Goal: Transaction & Acquisition: Purchase product/service

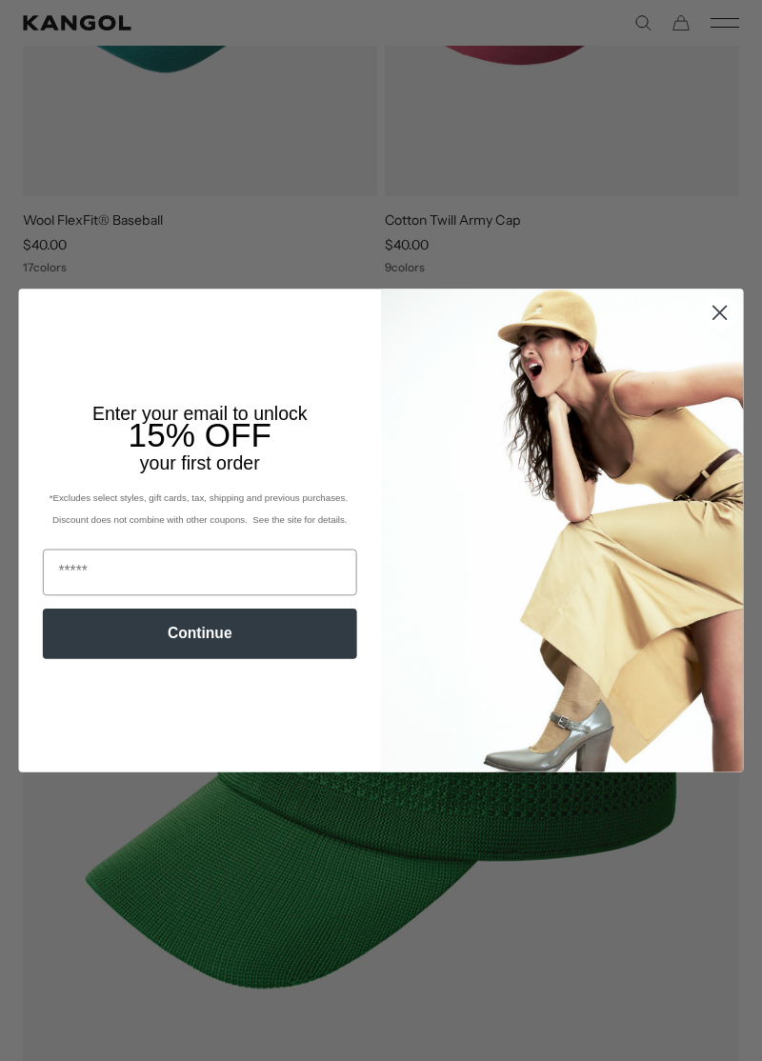
click at [728, 310] on circle "Close dialog" at bounding box center [719, 312] width 30 height 30
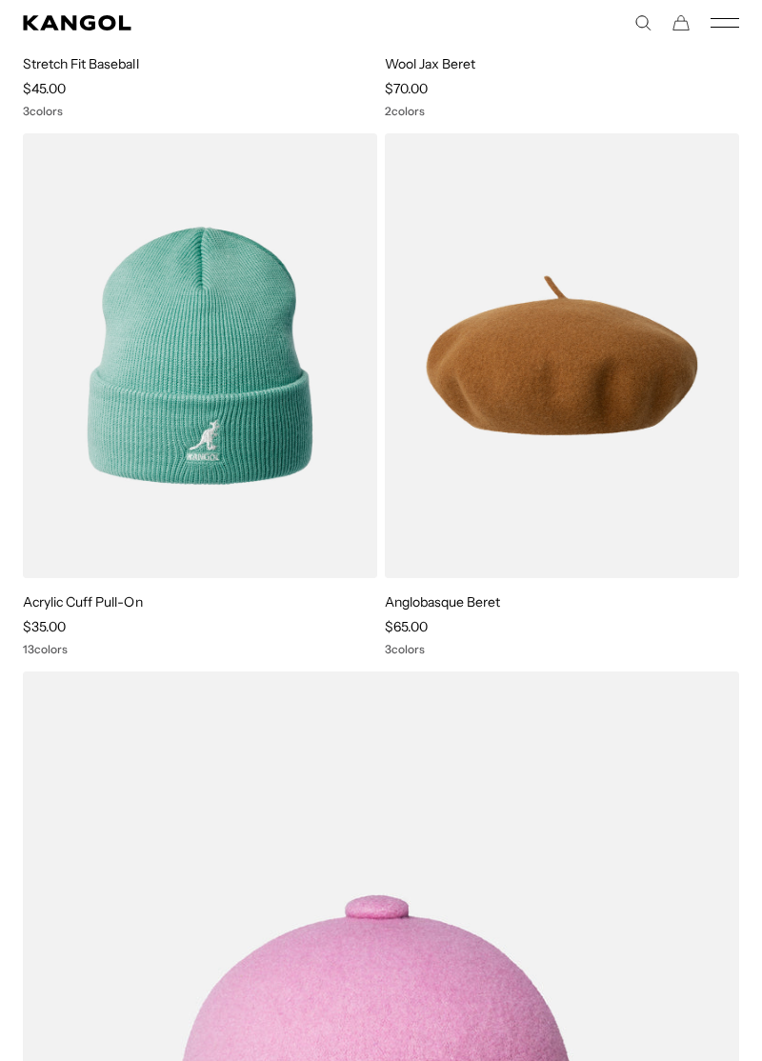
click at [0, 0] on img at bounding box center [0, 0] width 0 height 0
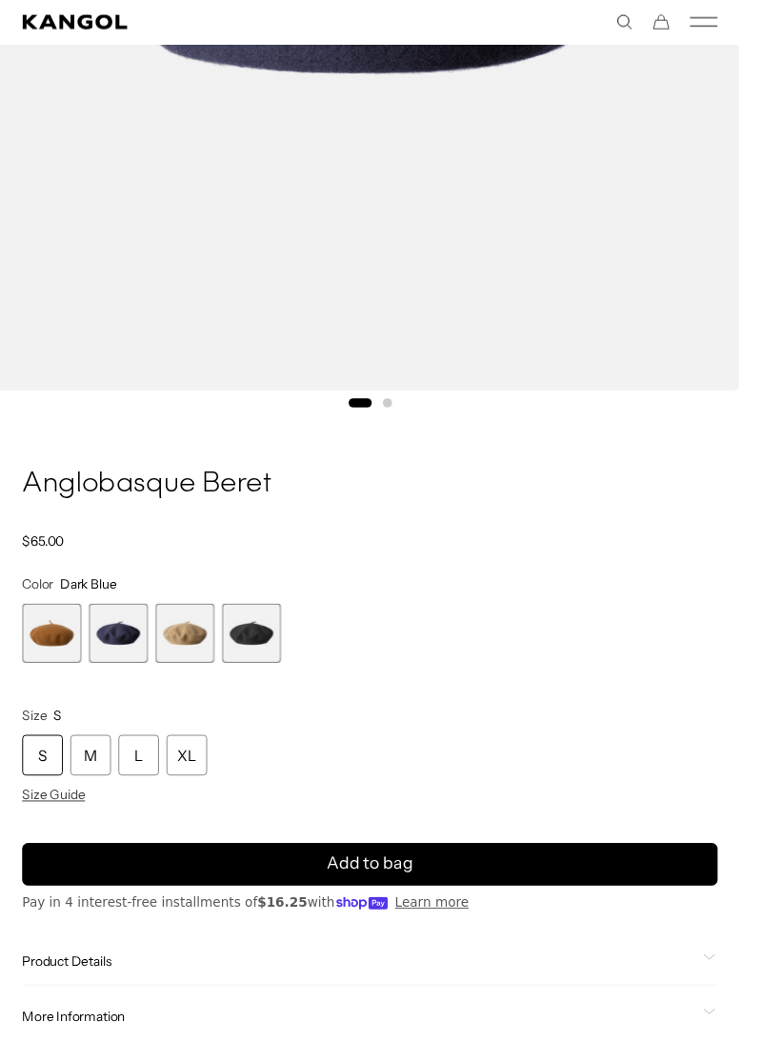
scroll to position [728, 0]
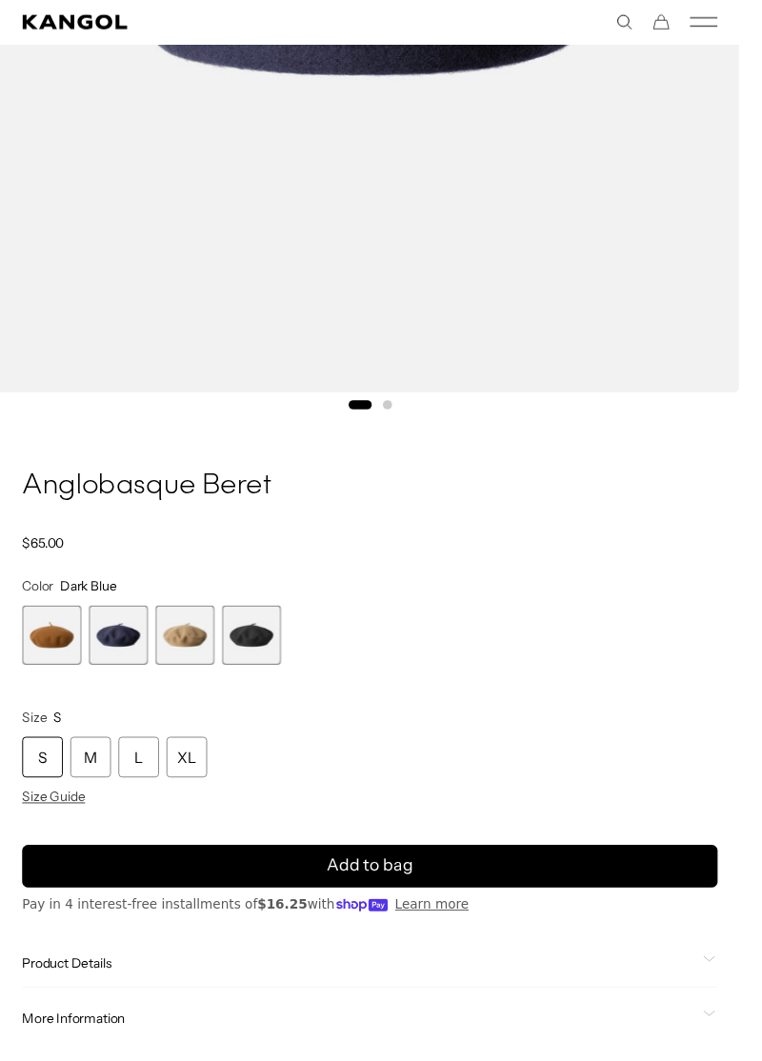
click at [120, 669] on span "2 of 4" at bounding box center [121, 654] width 61 height 61
click at [194, 657] on span "3 of 4" at bounding box center [190, 654] width 61 height 61
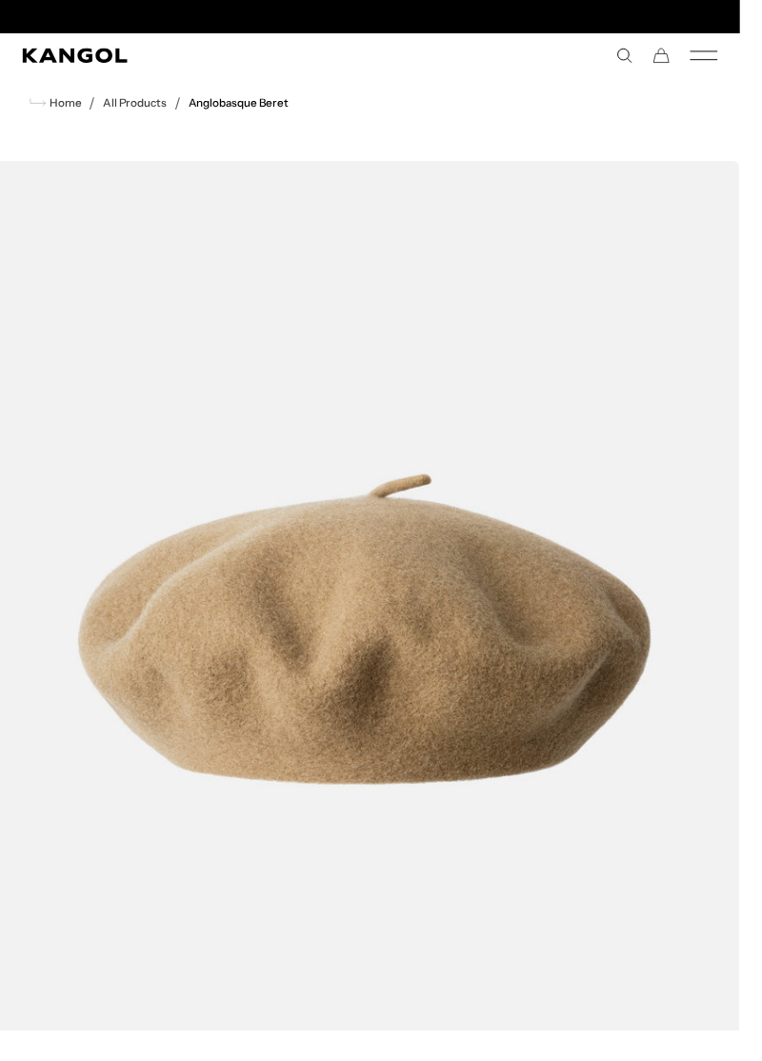
scroll to position [0, 392]
click at [126, 99] on link "All Products" at bounding box center [139, 105] width 66 height 13
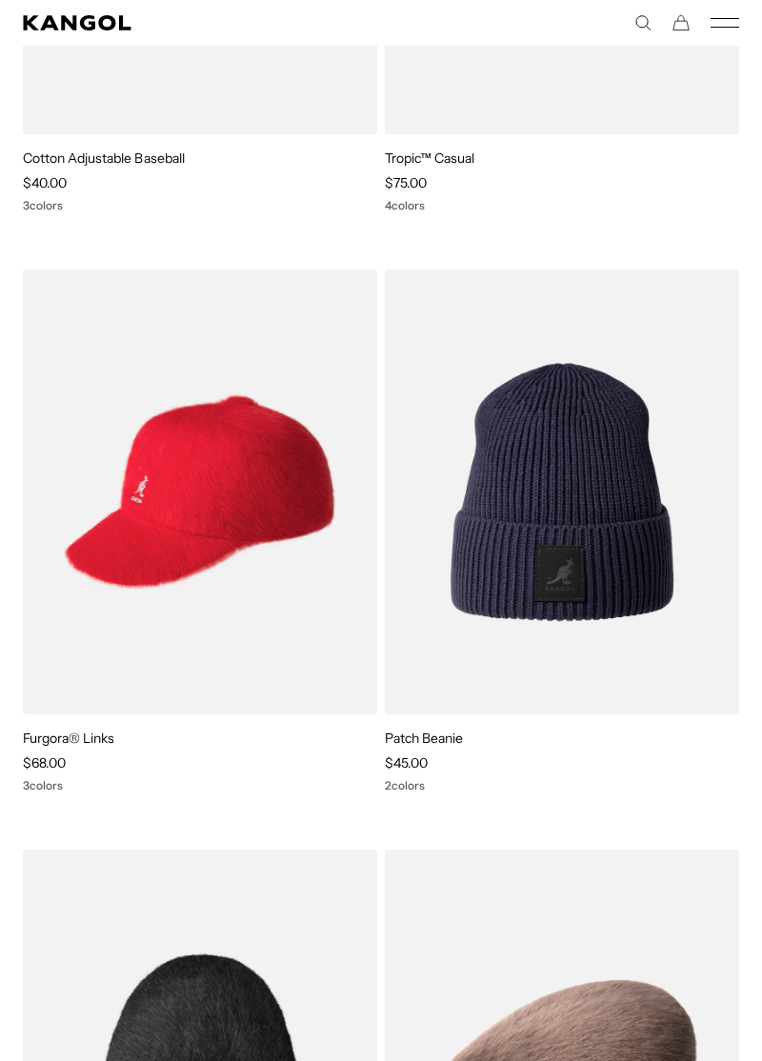
scroll to position [0, 392]
click at [0, 0] on img at bounding box center [0, 0] width 0 height 0
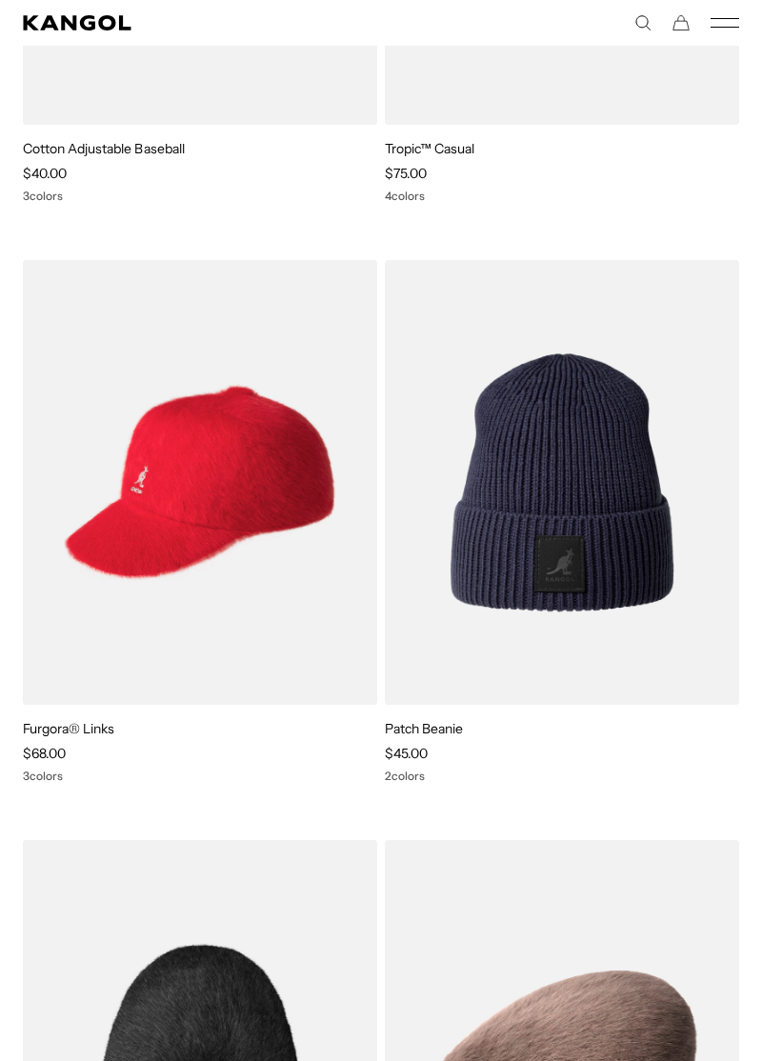
scroll to position [1227, 0]
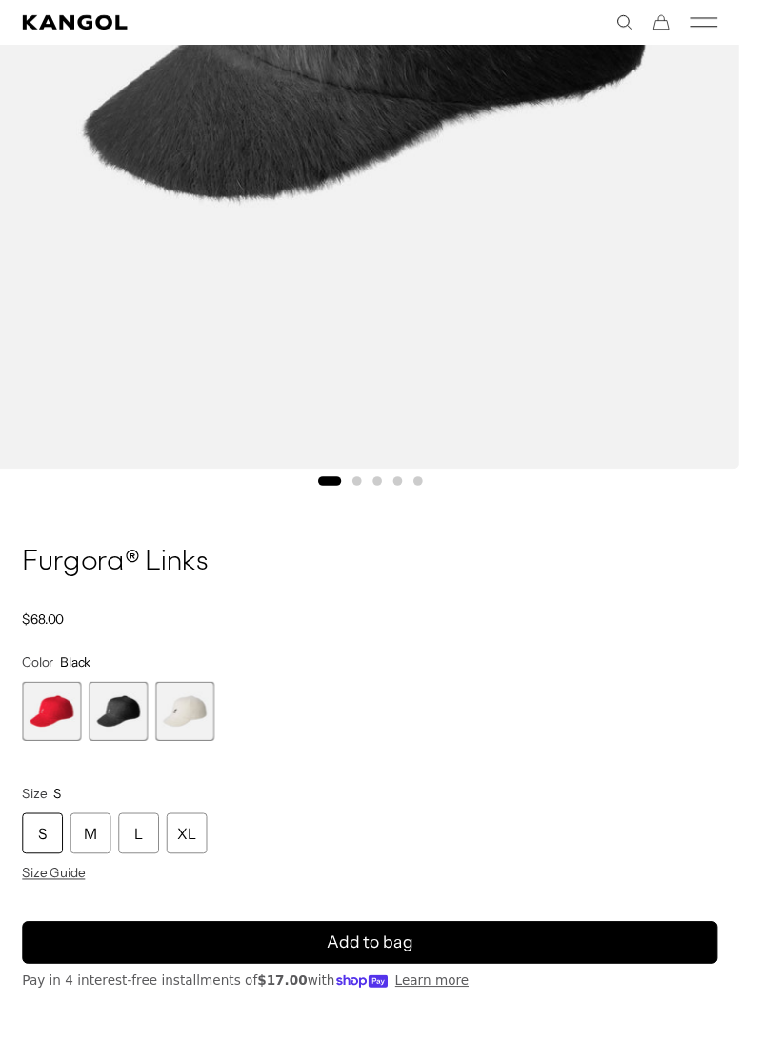
click at [194, 726] on span "3 of 3" at bounding box center [190, 732] width 61 height 61
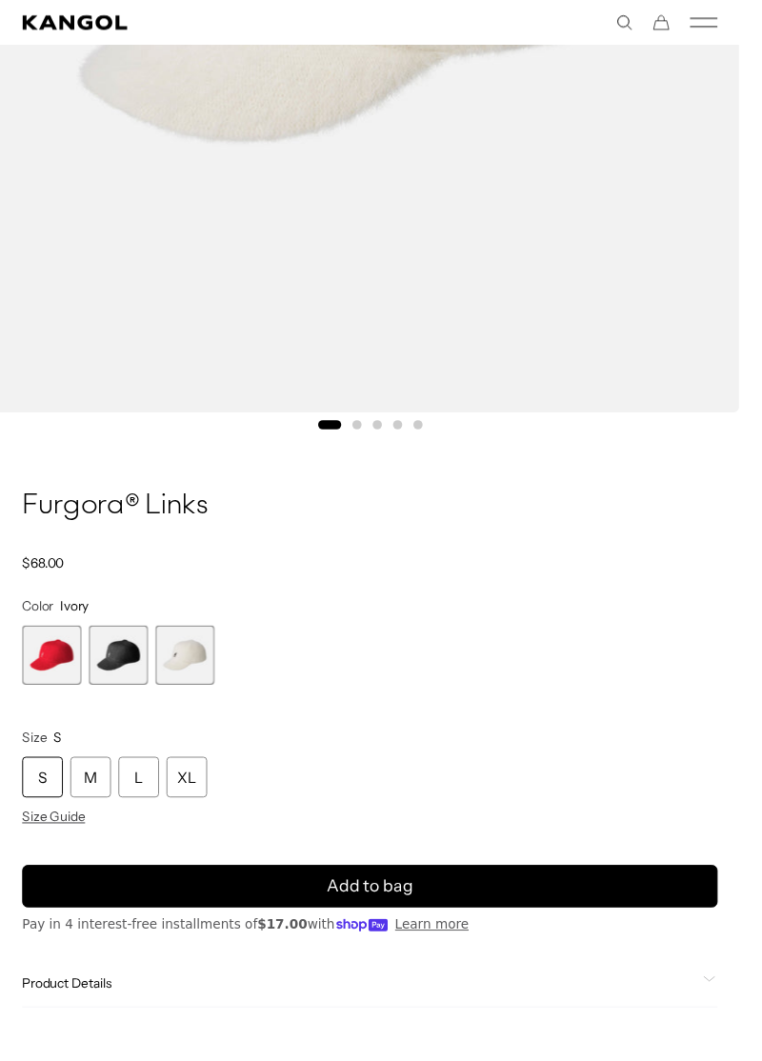
scroll to position [709, 0]
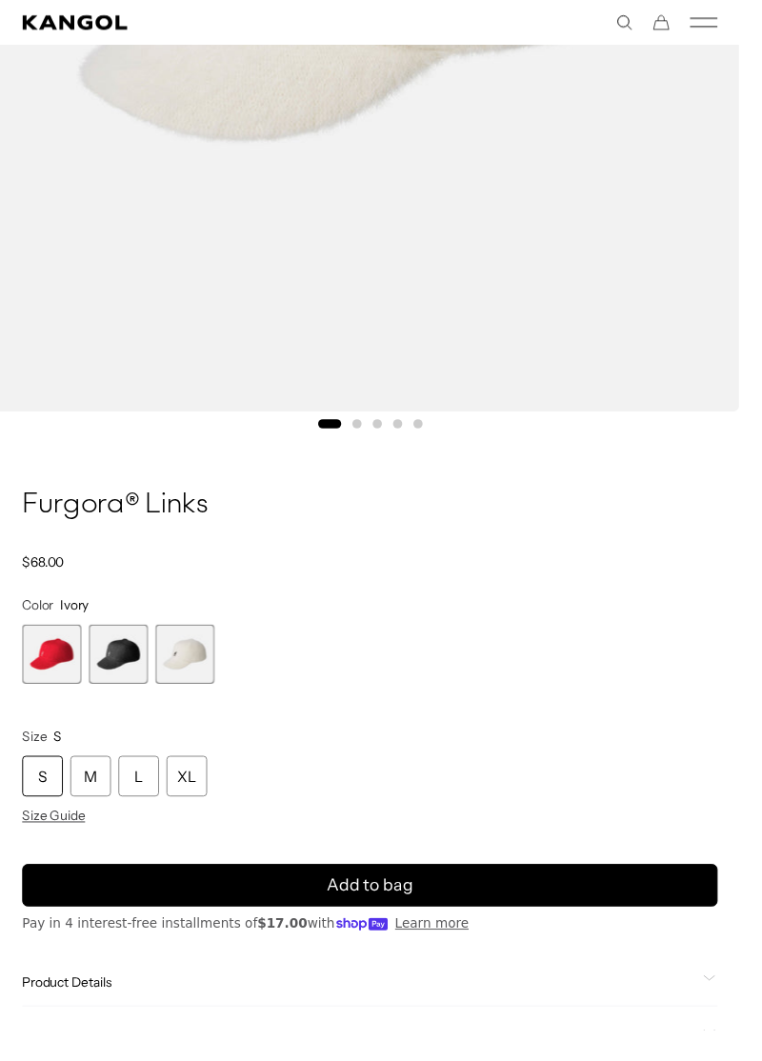
click at [95, 798] on div "M" at bounding box center [93, 799] width 42 height 42
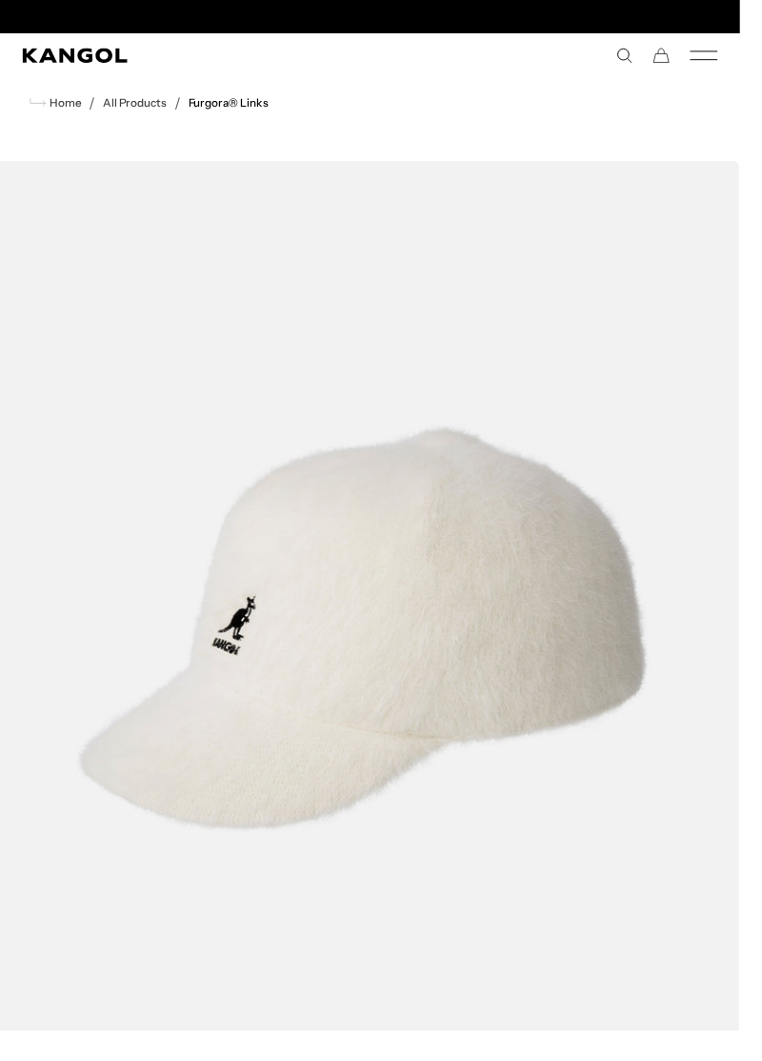
click at [61, 108] on span "Home" at bounding box center [66, 105] width 36 height 13
